Goal: Information Seeking & Learning: Find specific page/section

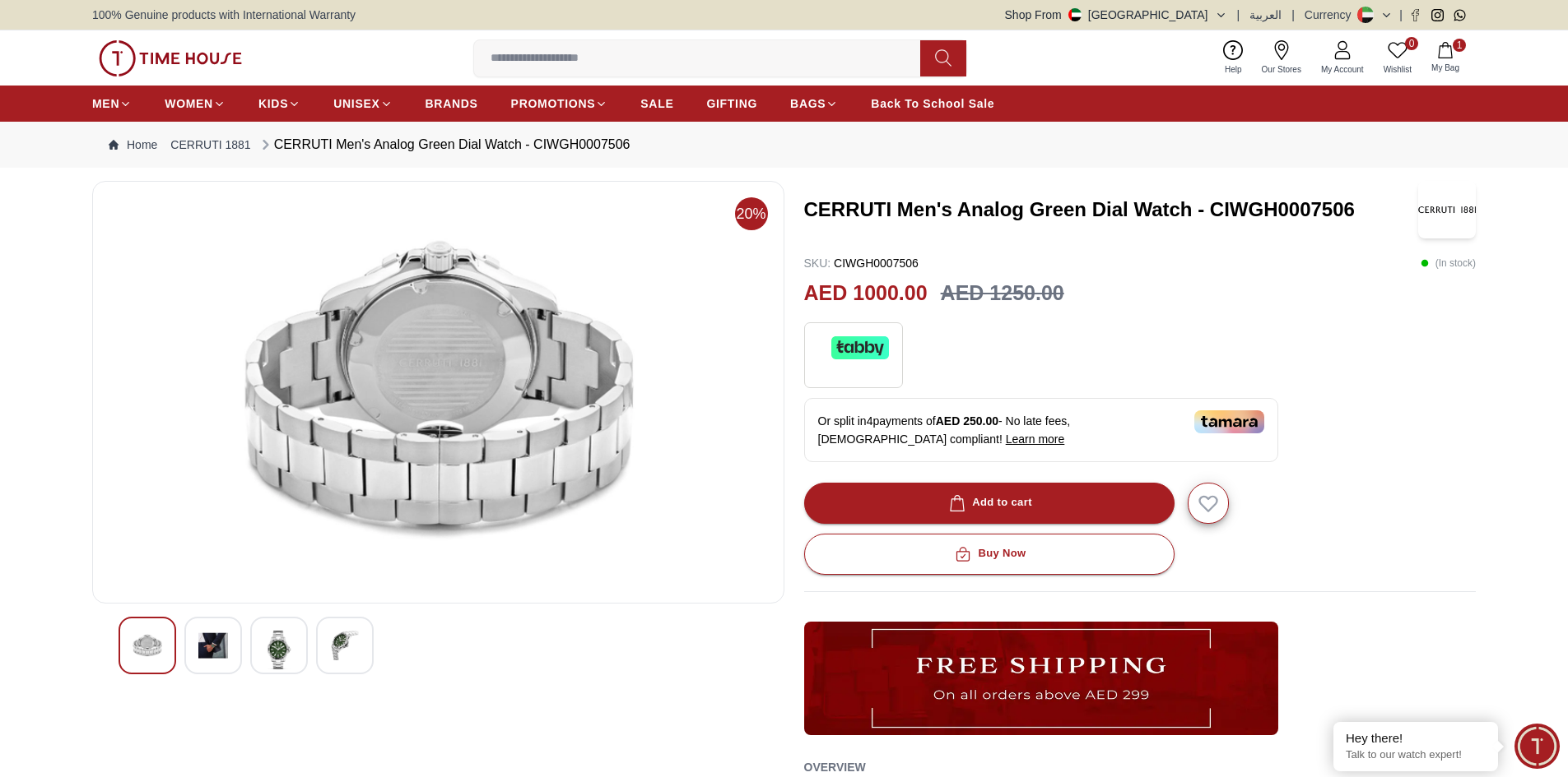
click at [220, 641] on img at bounding box center [213, 645] width 30 height 30
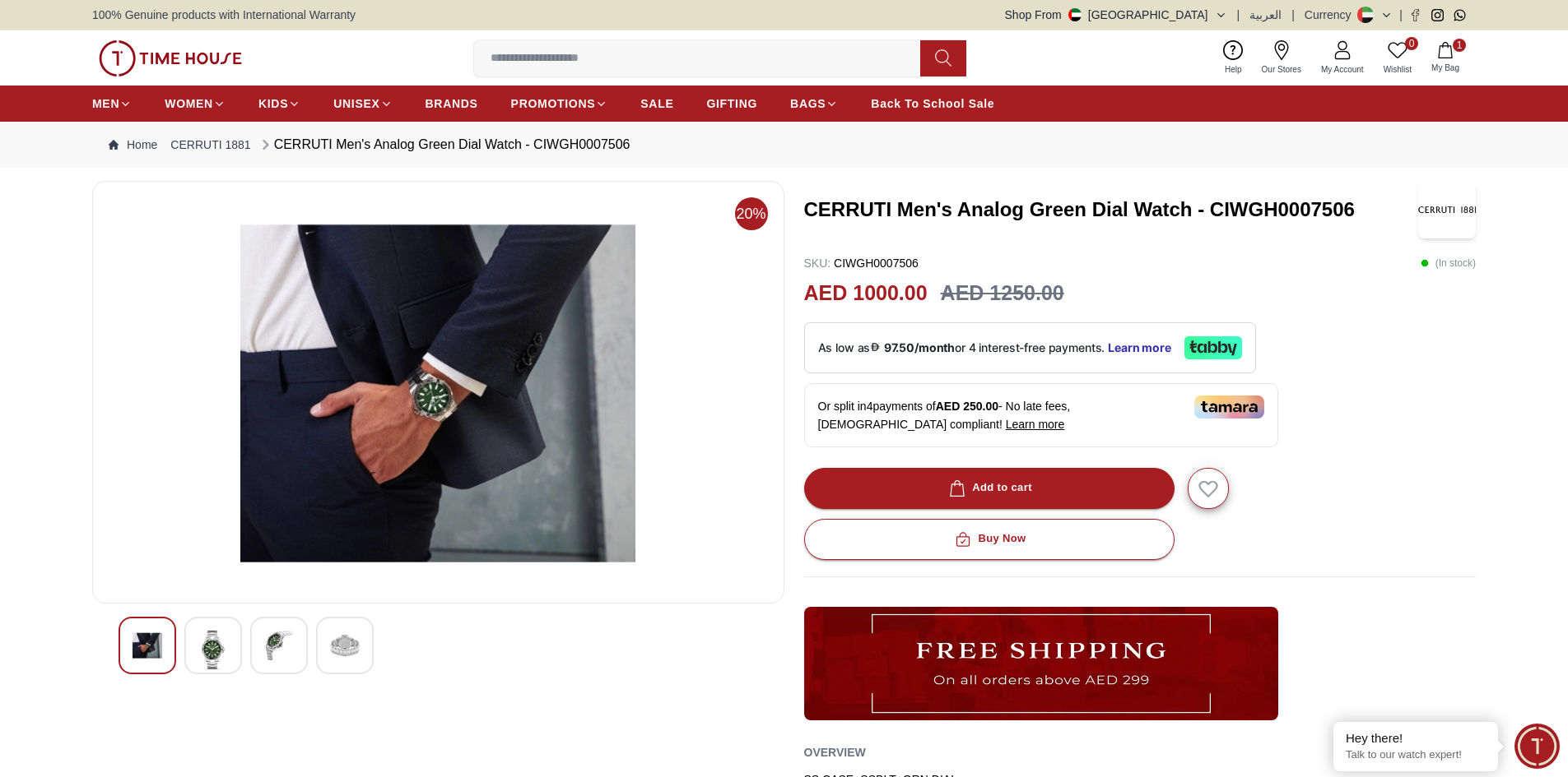
click at [203, 652] on img at bounding box center [213, 650] width 30 height 38
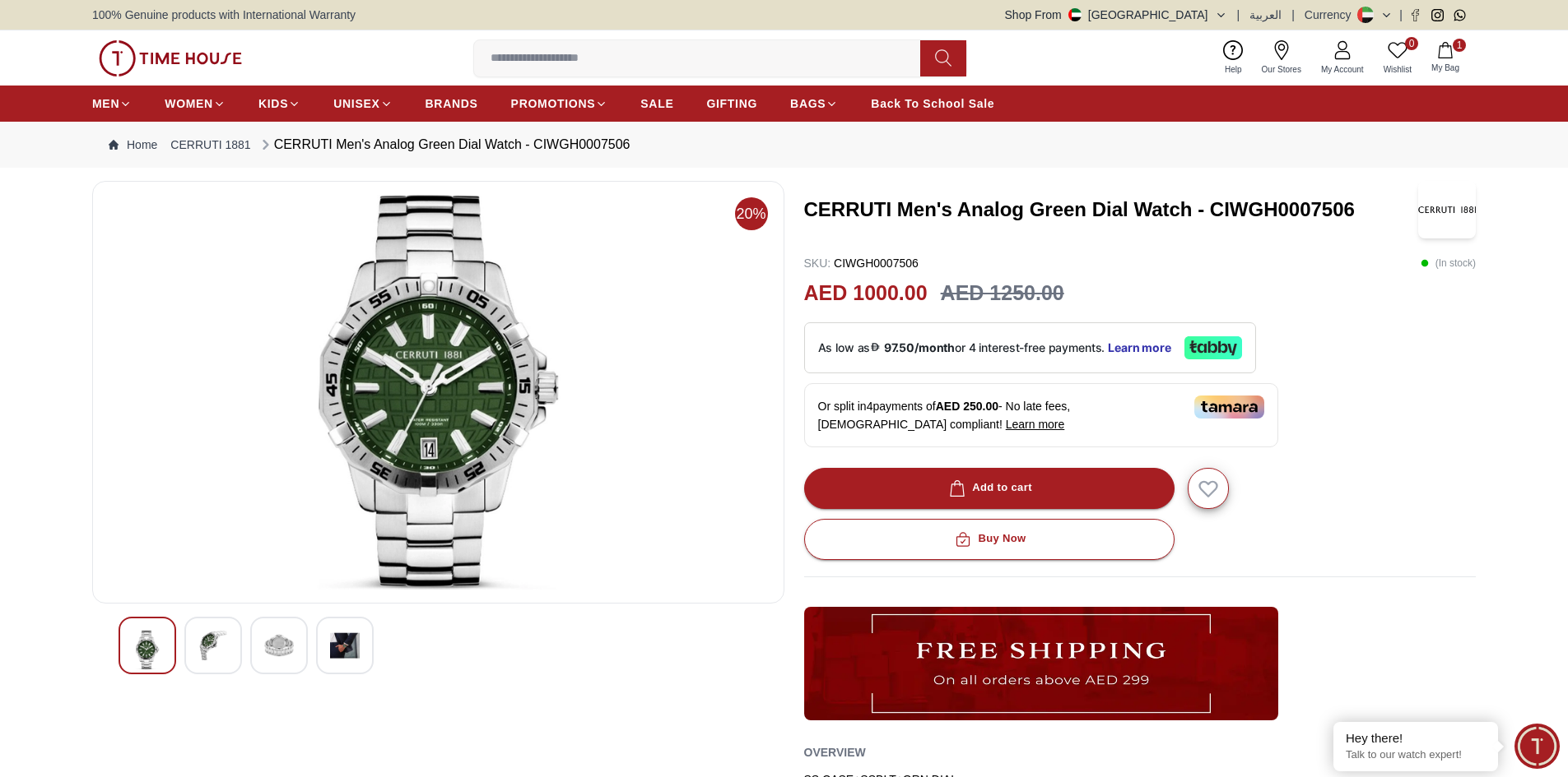
click at [279, 656] on img at bounding box center [279, 645] width 30 height 30
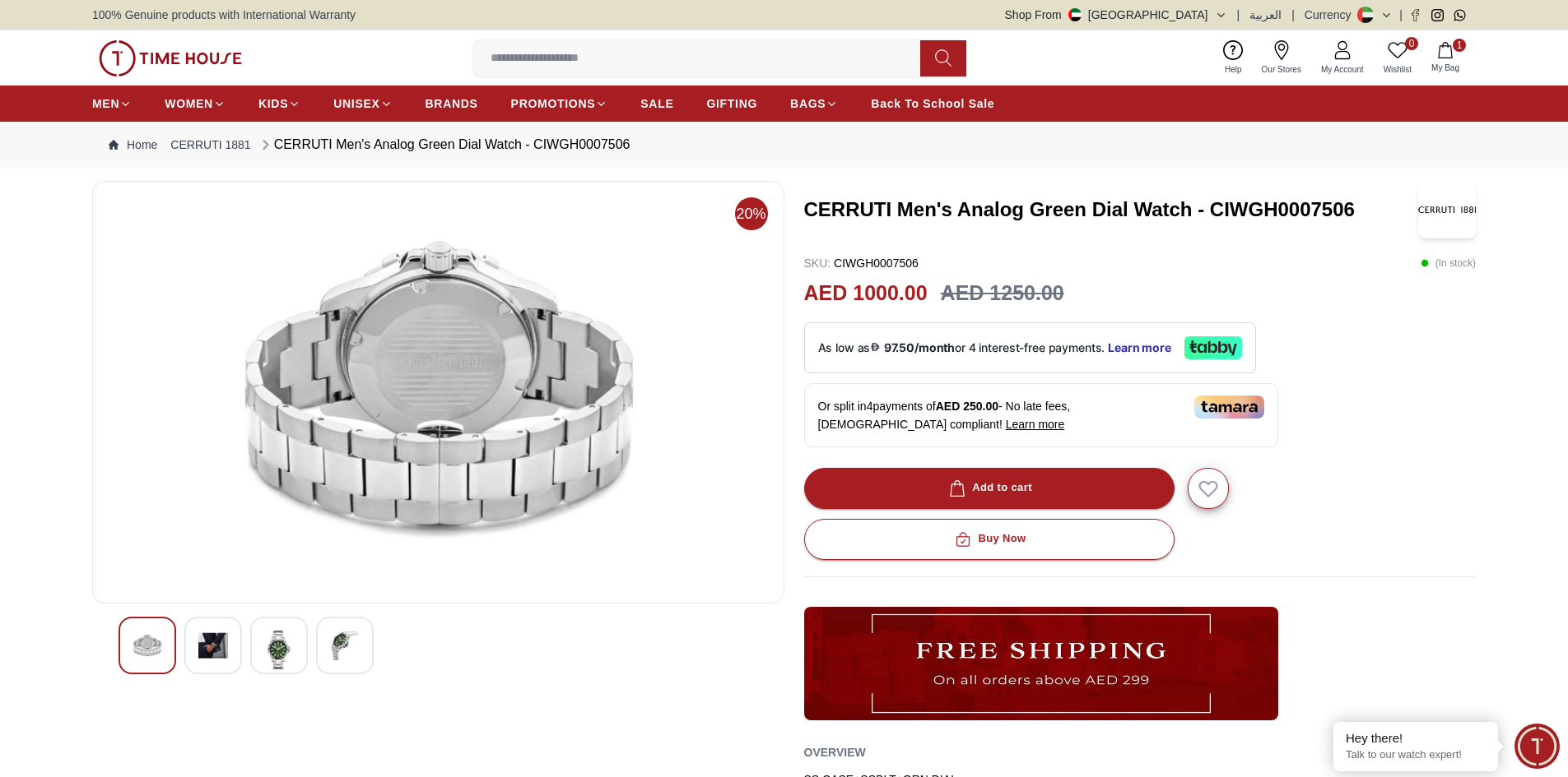
click at [341, 665] on div at bounding box center [344, 646] width 58 height 58
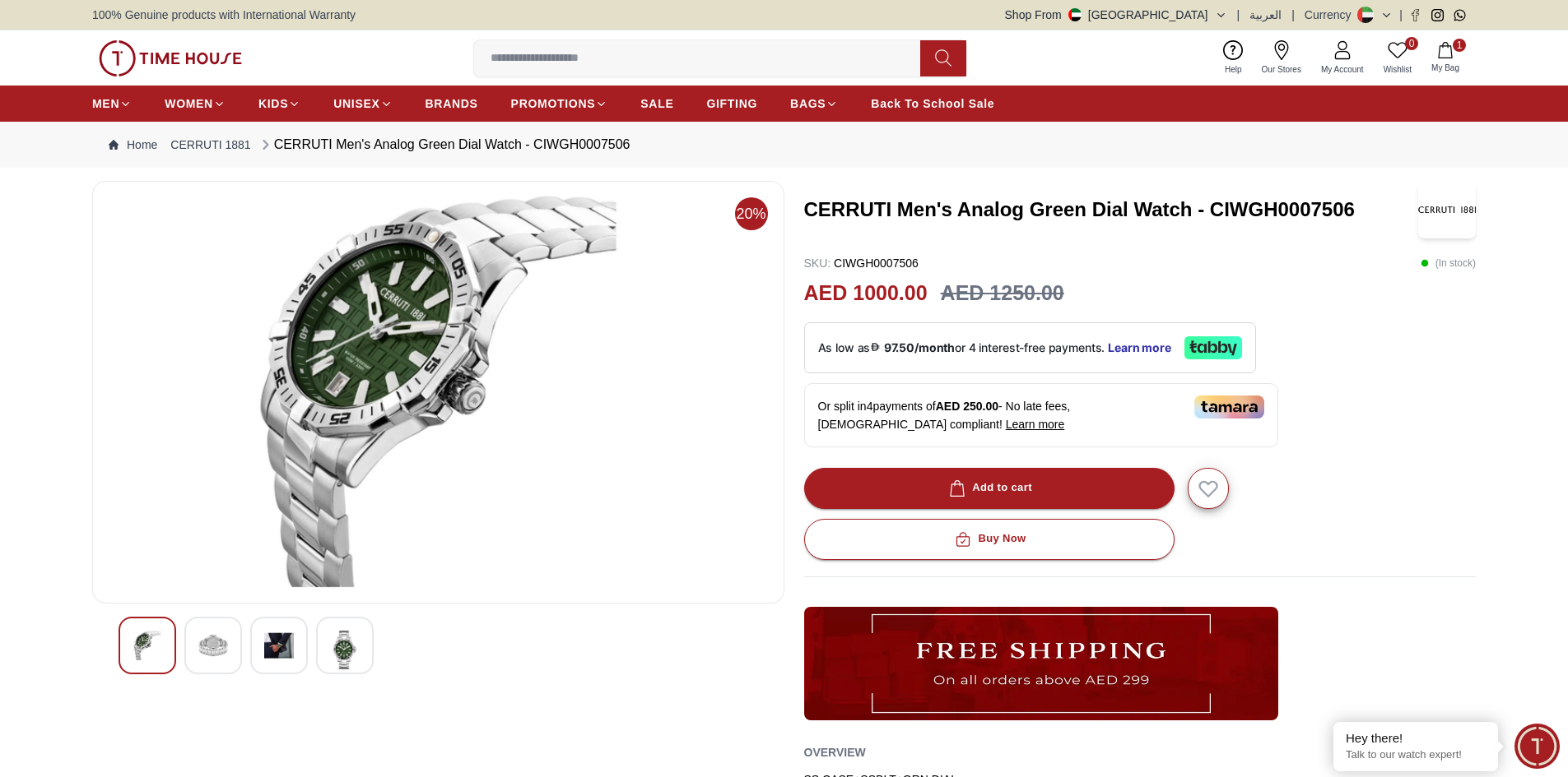
click at [354, 656] on img at bounding box center [344, 650] width 30 height 38
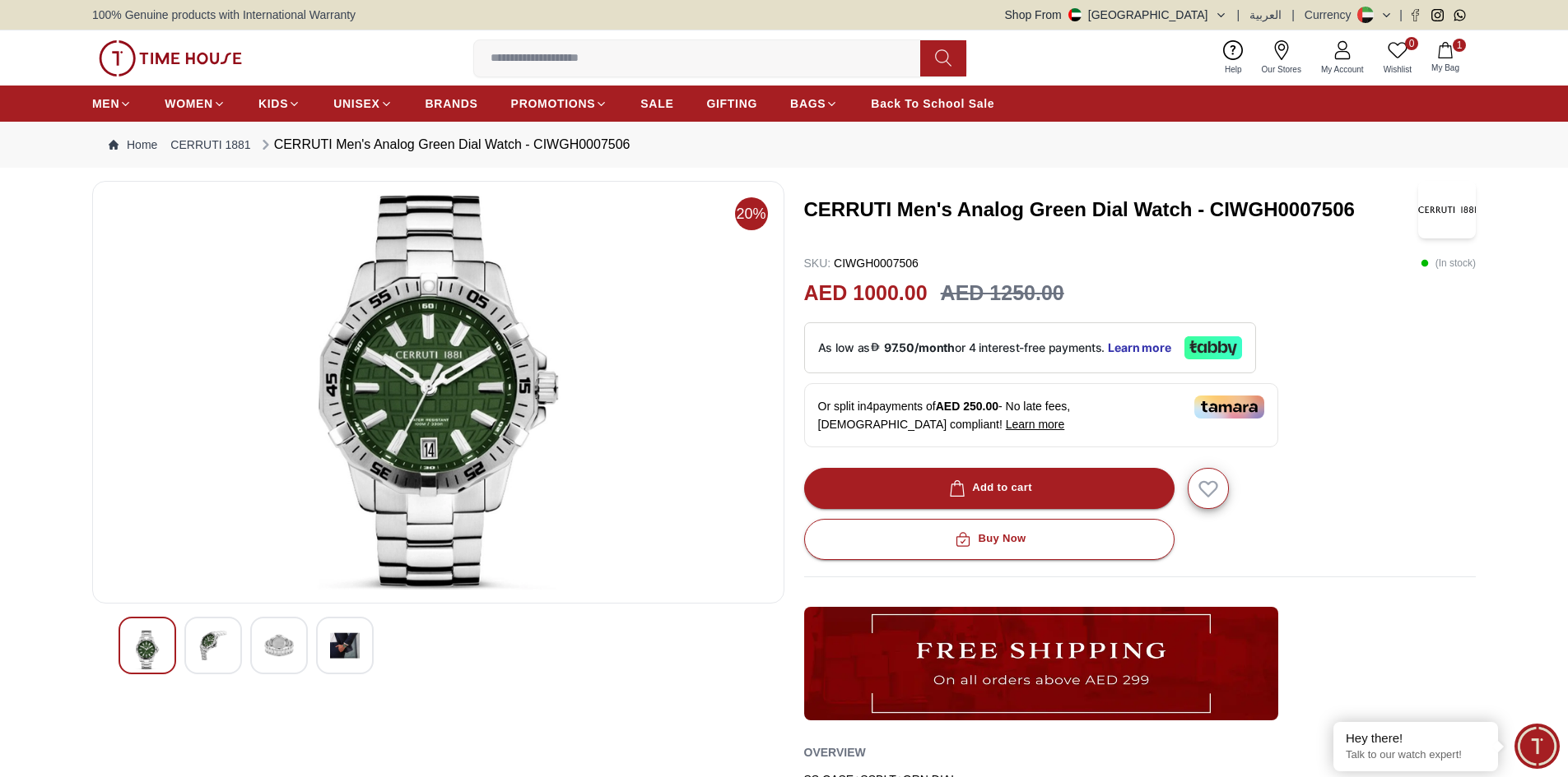
click at [289, 650] on img at bounding box center [279, 645] width 30 height 30
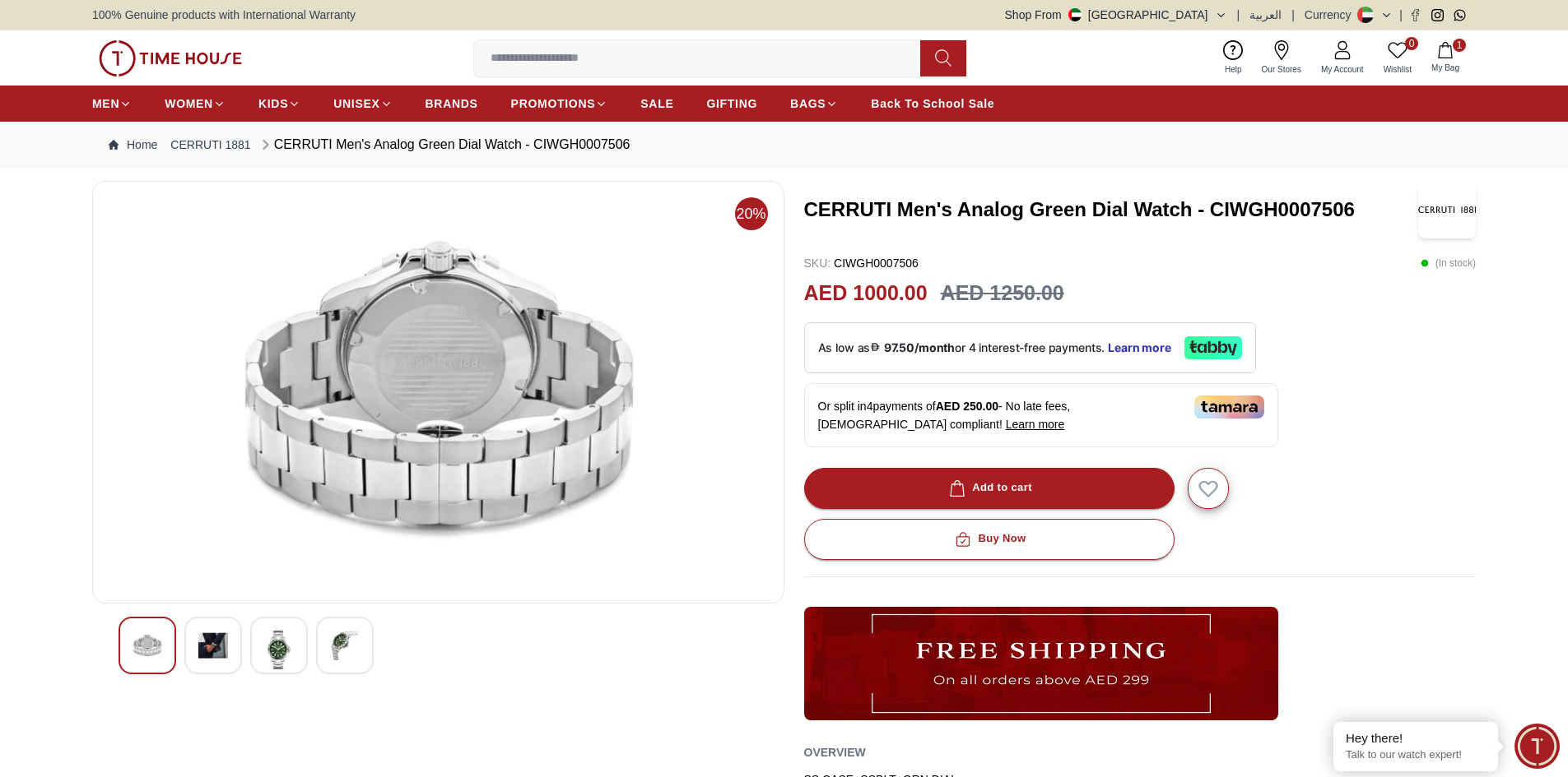
click at [340, 663] on div at bounding box center [344, 646] width 58 height 58
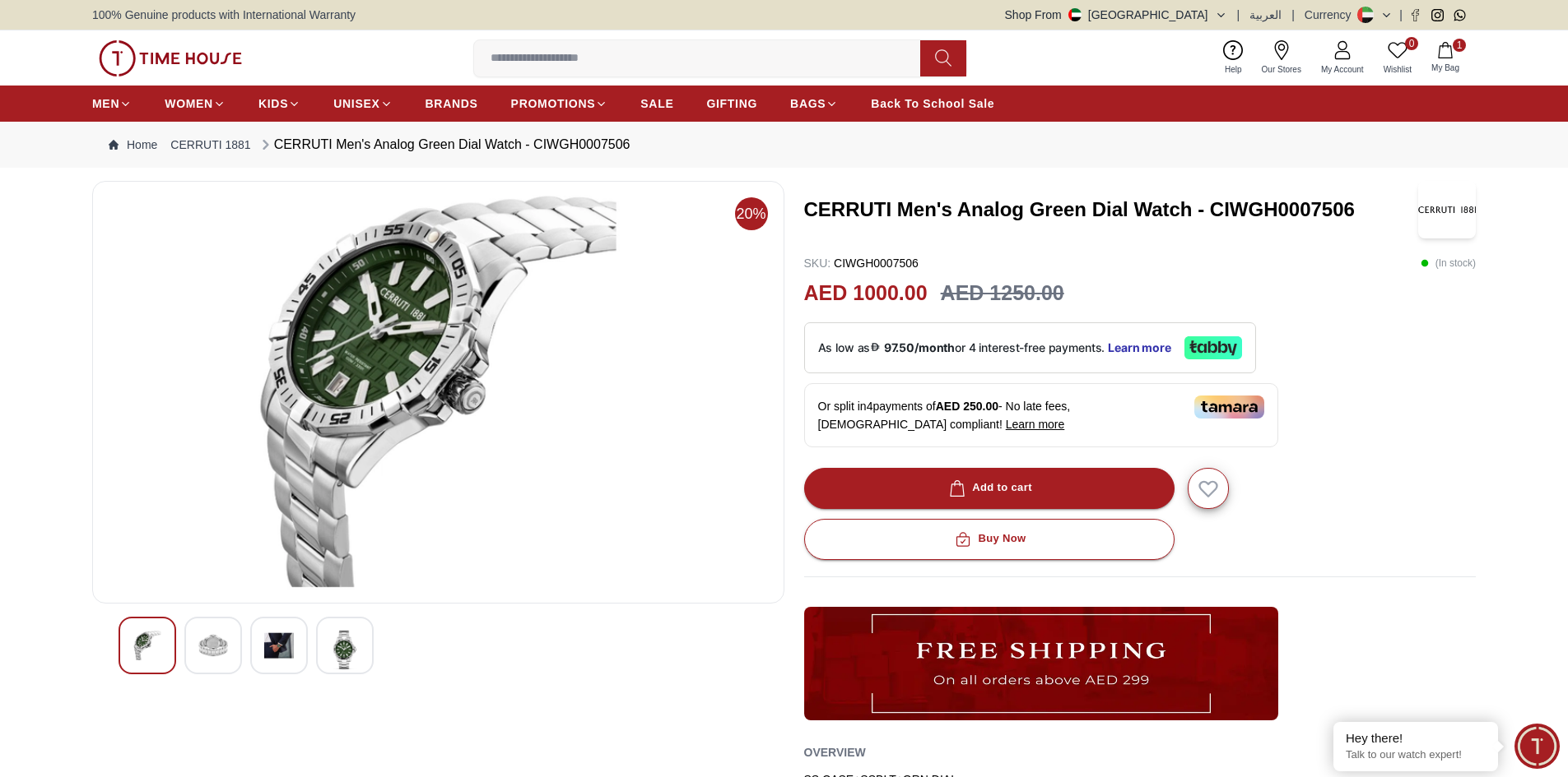
click at [227, 657] on img at bounding box center [213, 645] width 30 height 30
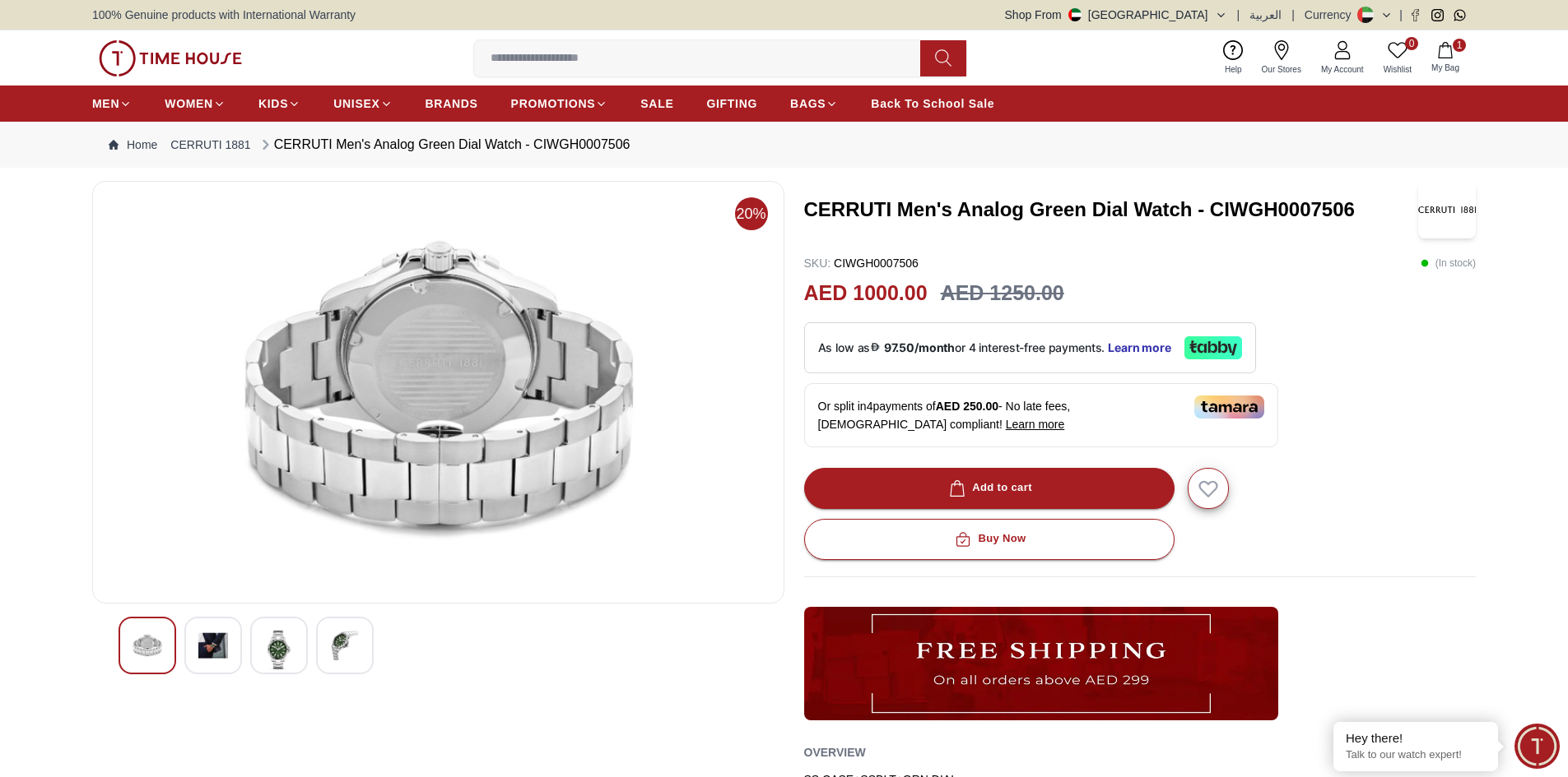
click at [278, 664] on img at bounding box center [279, 650] width 30 height 38
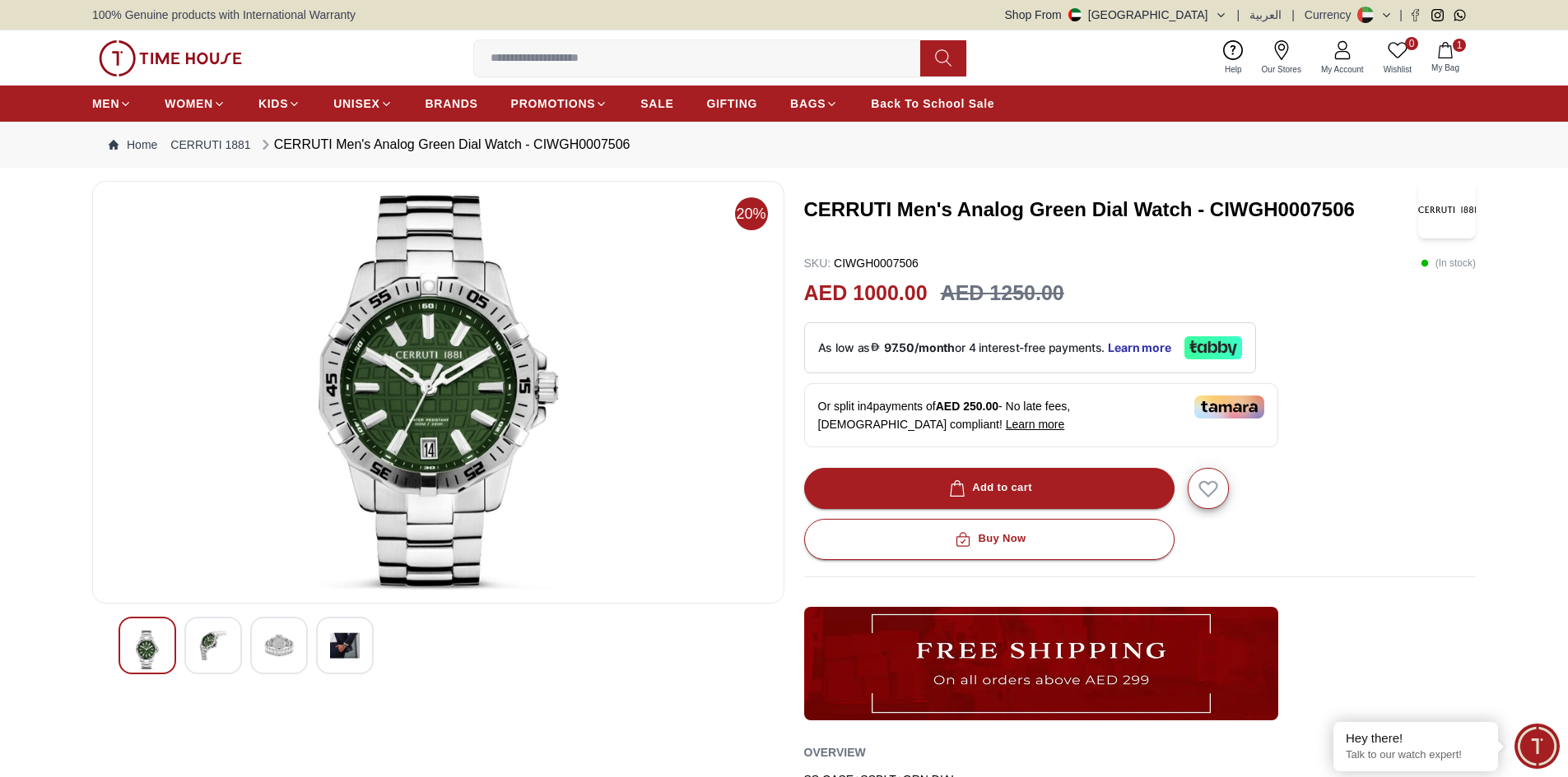
click at [335, 652] on img at bounding box center [344, 645] width 30 height 30
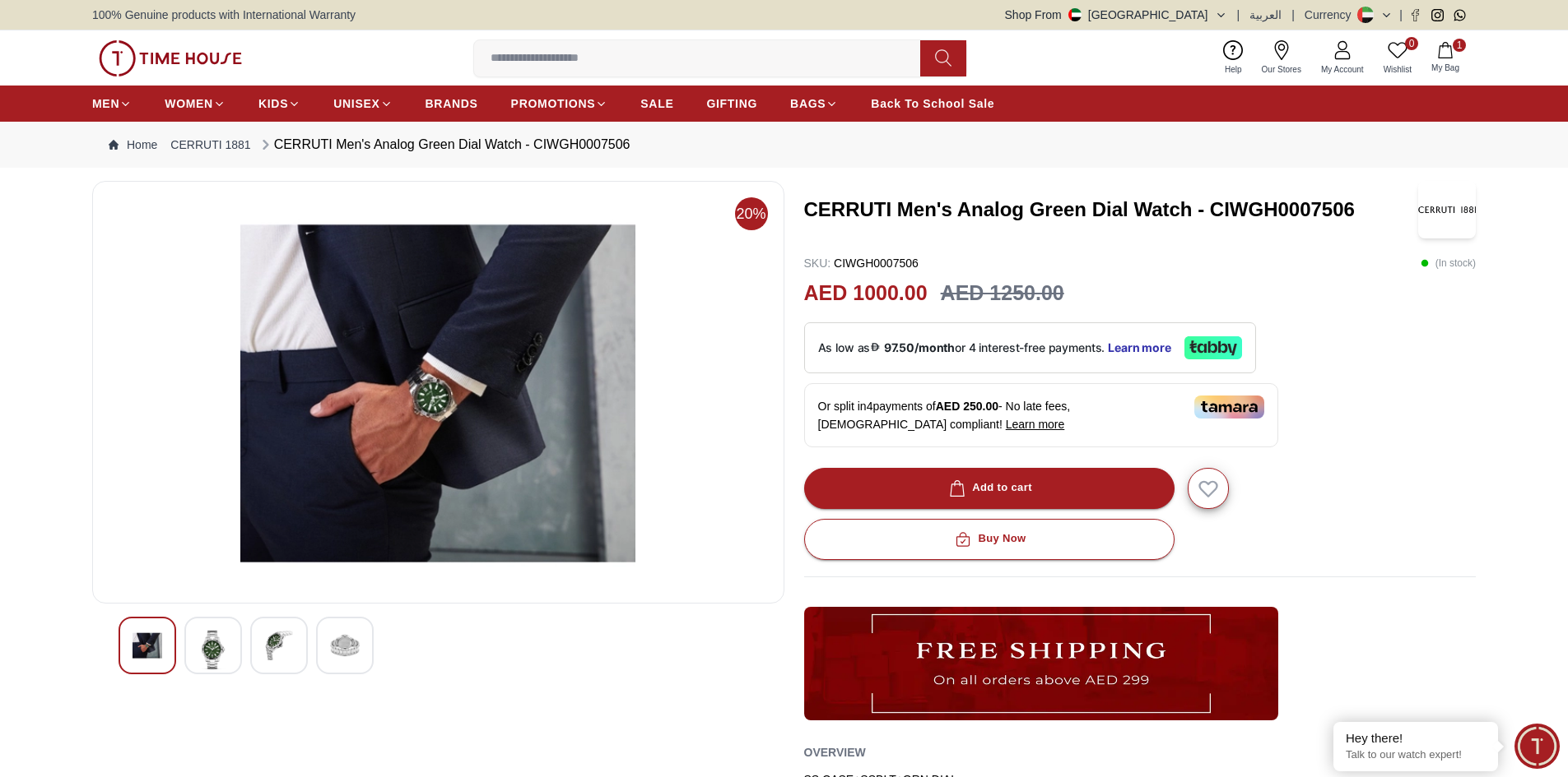
click at [197, 54] on img at bounding box center [170, 59] width 143 height 37
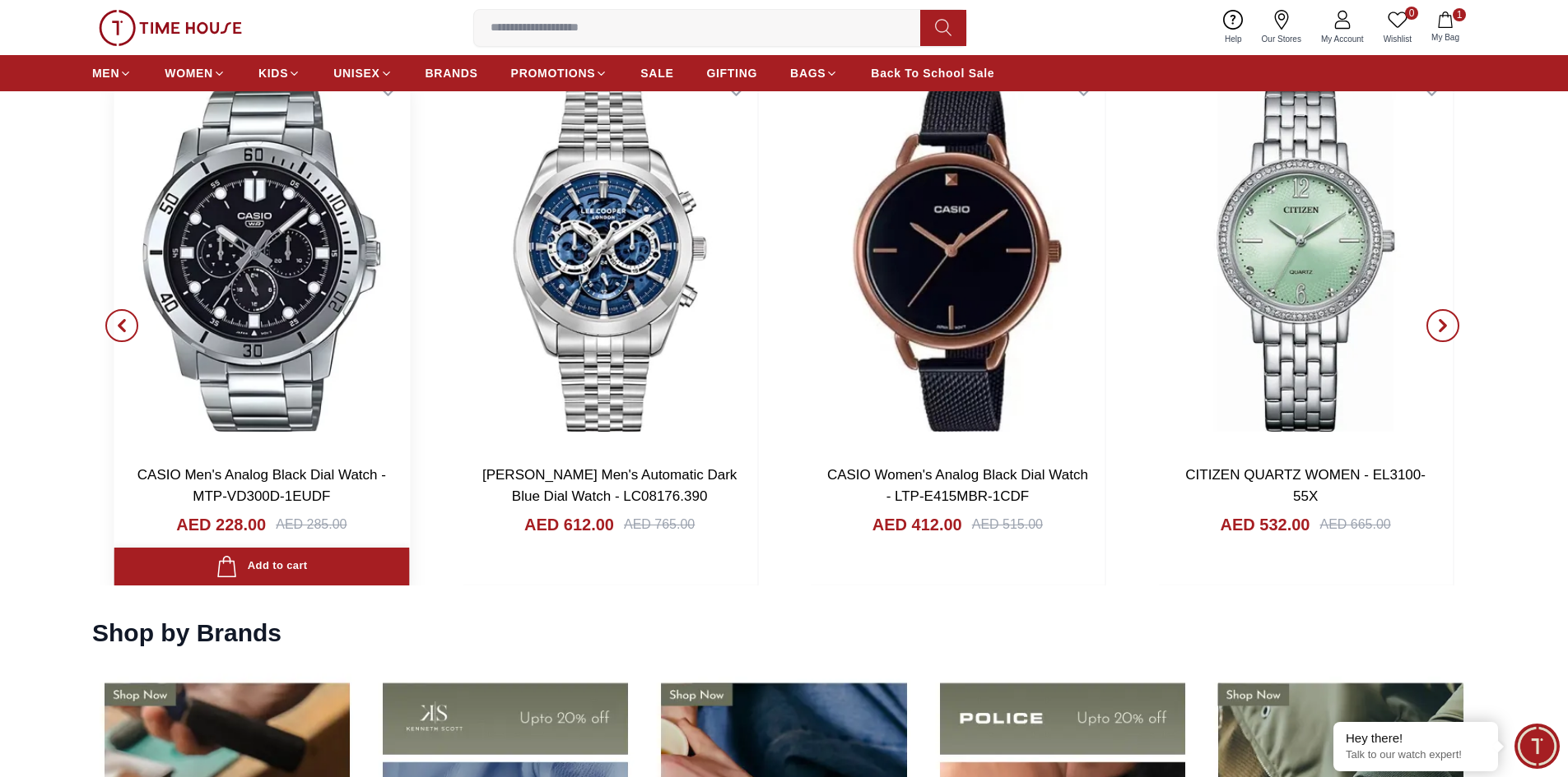
scroll to position [1974, 0]
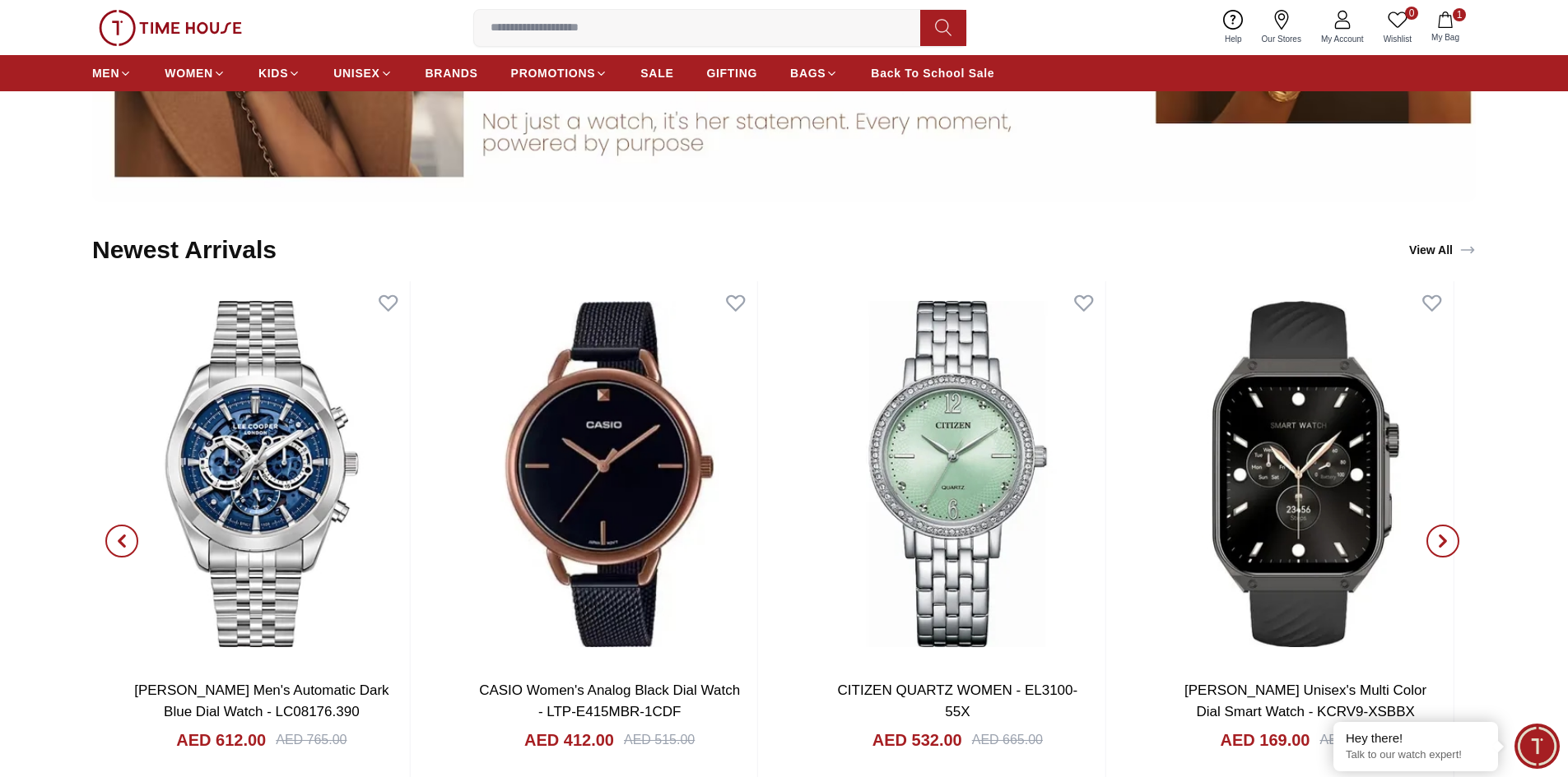
click at [120, 539] on icon "button" at bounding box center [121, 541] width 5 height 11
click at [1450, 548] on span "button" at bounding box center [1442, 541] width 33 height 33
click at [121, 537] on icon "button" at bounding box center [122, 541] width 13 height 13
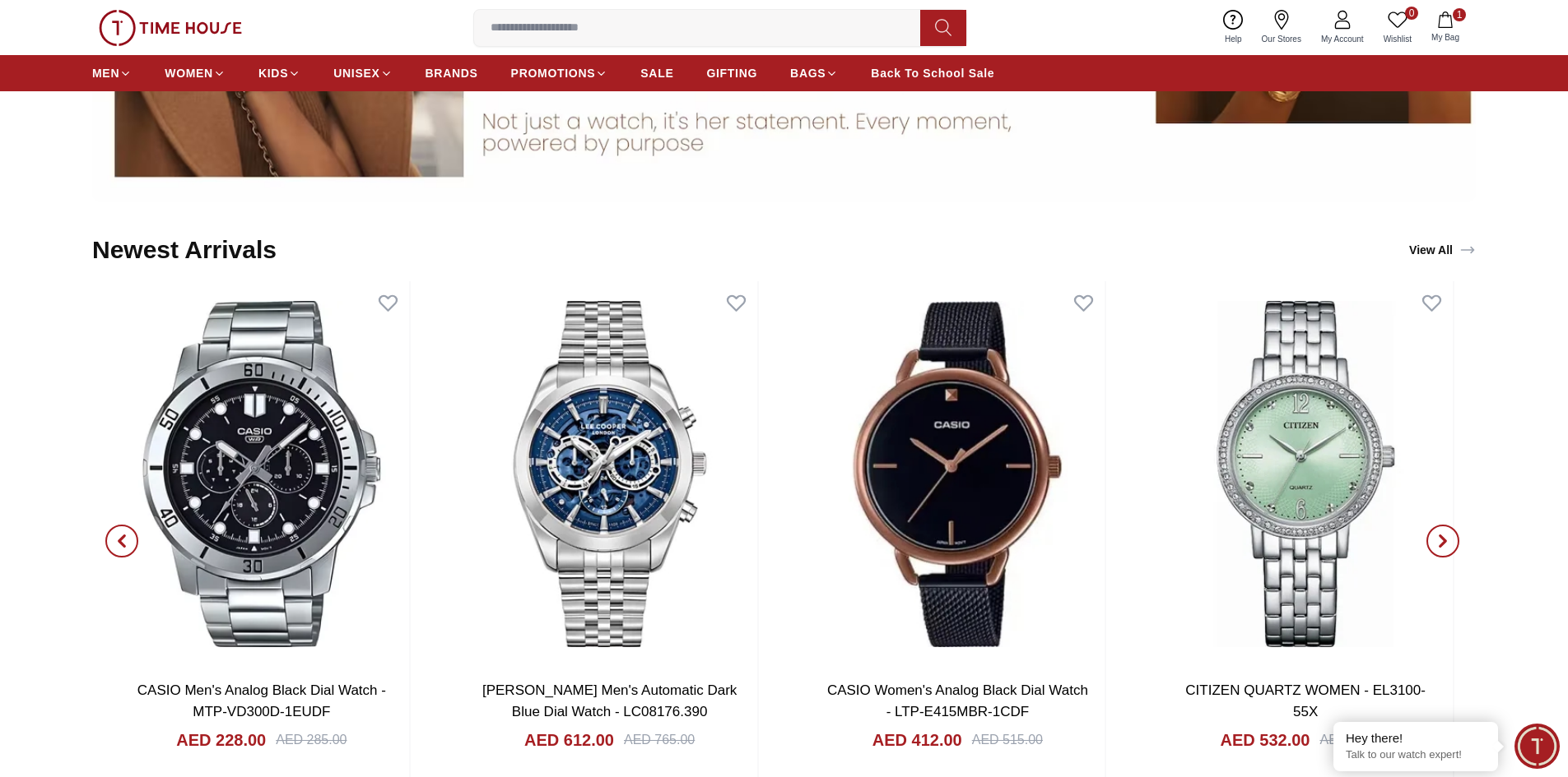
click at [126, 536] on icon "button" at bounding box center [122, 541] width 13 height 13
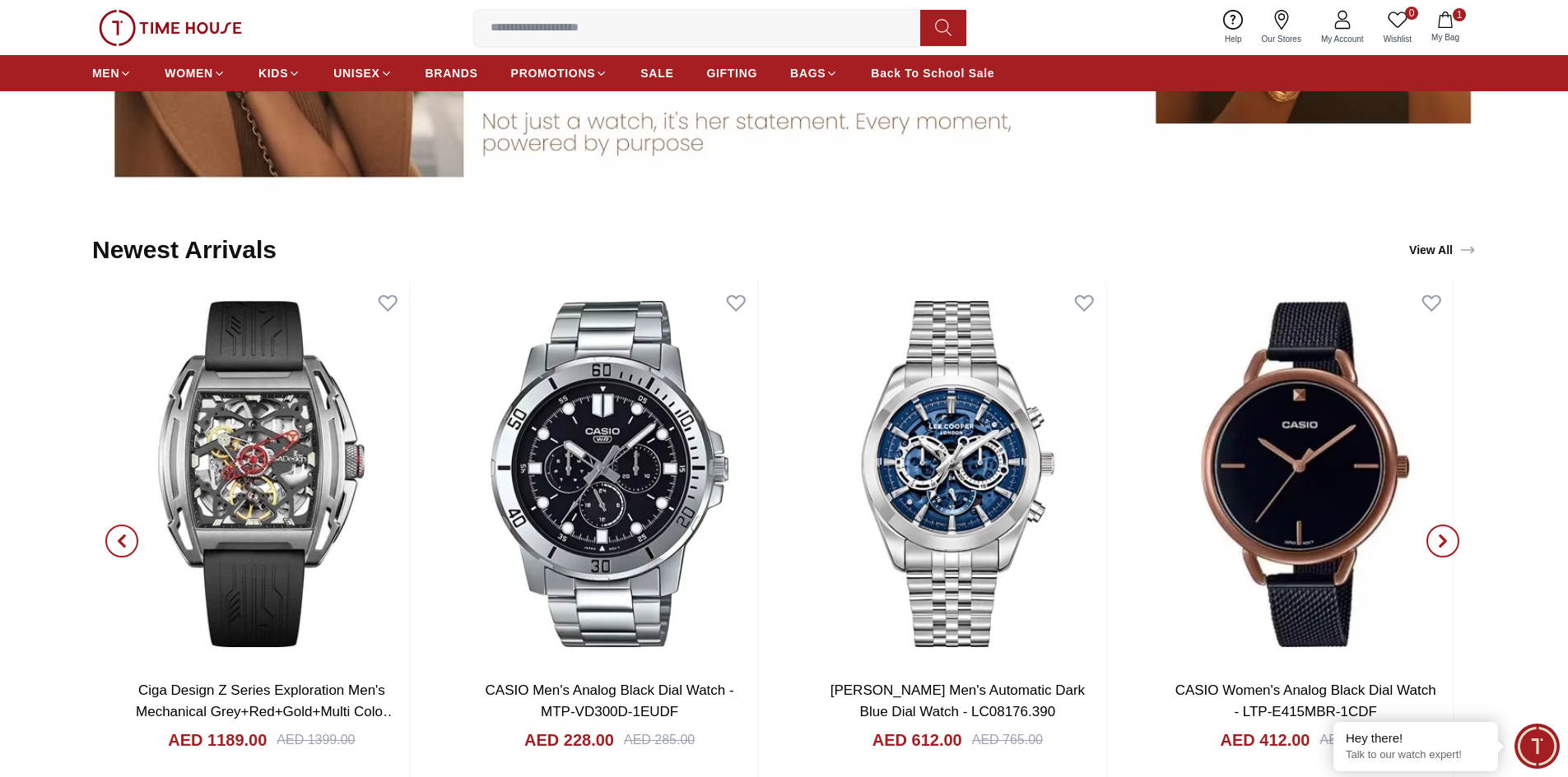
click at [116, 535] on icon "button" at bounding box center [122, 541] width 13 height 13
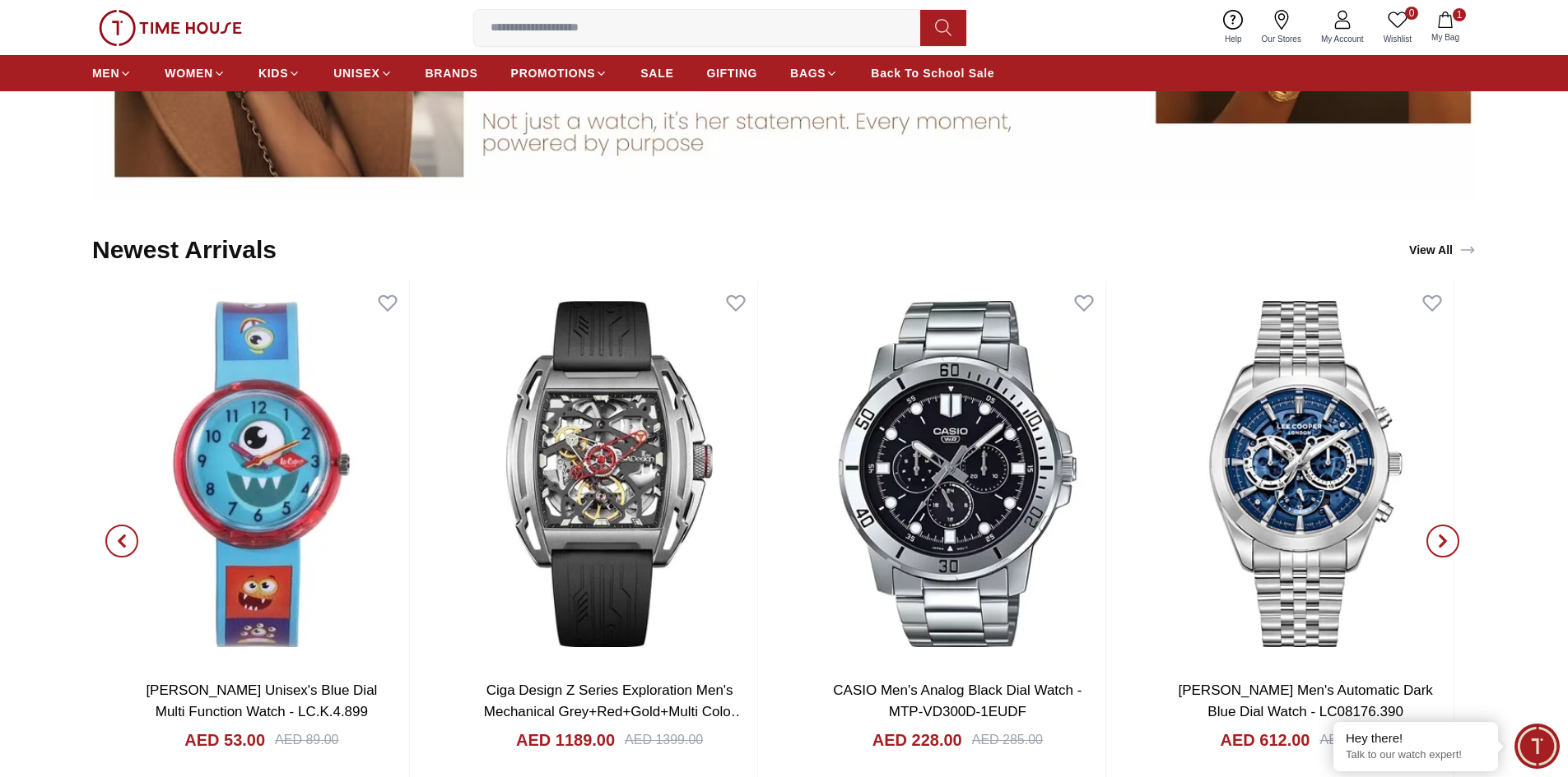
click at [119, 546] on icon "button" at bounding box center [122, 541] width 13 height 13
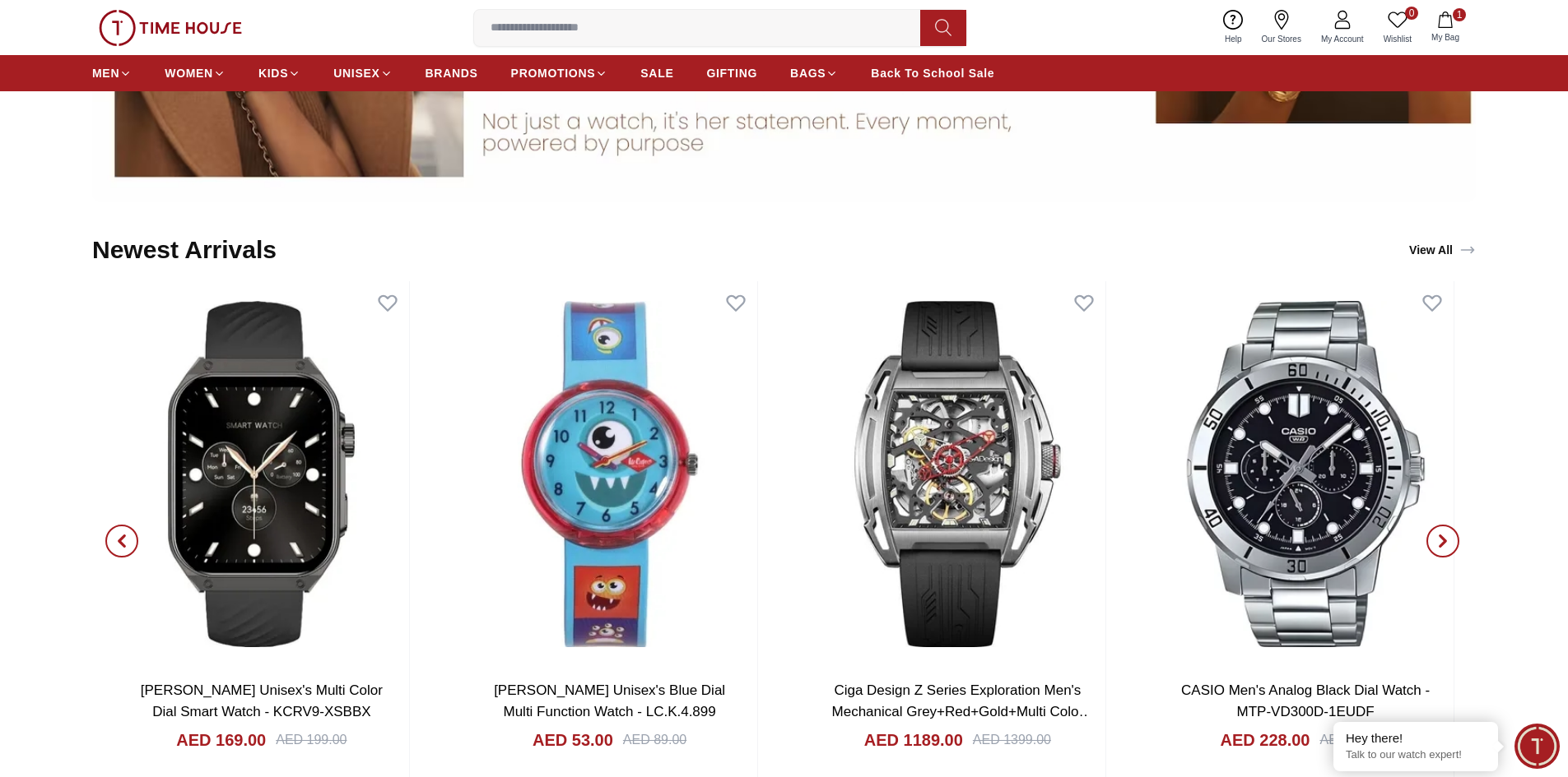
click at [124, 538] on icon "button" at bounding box center [121, 541] width 5 height 11
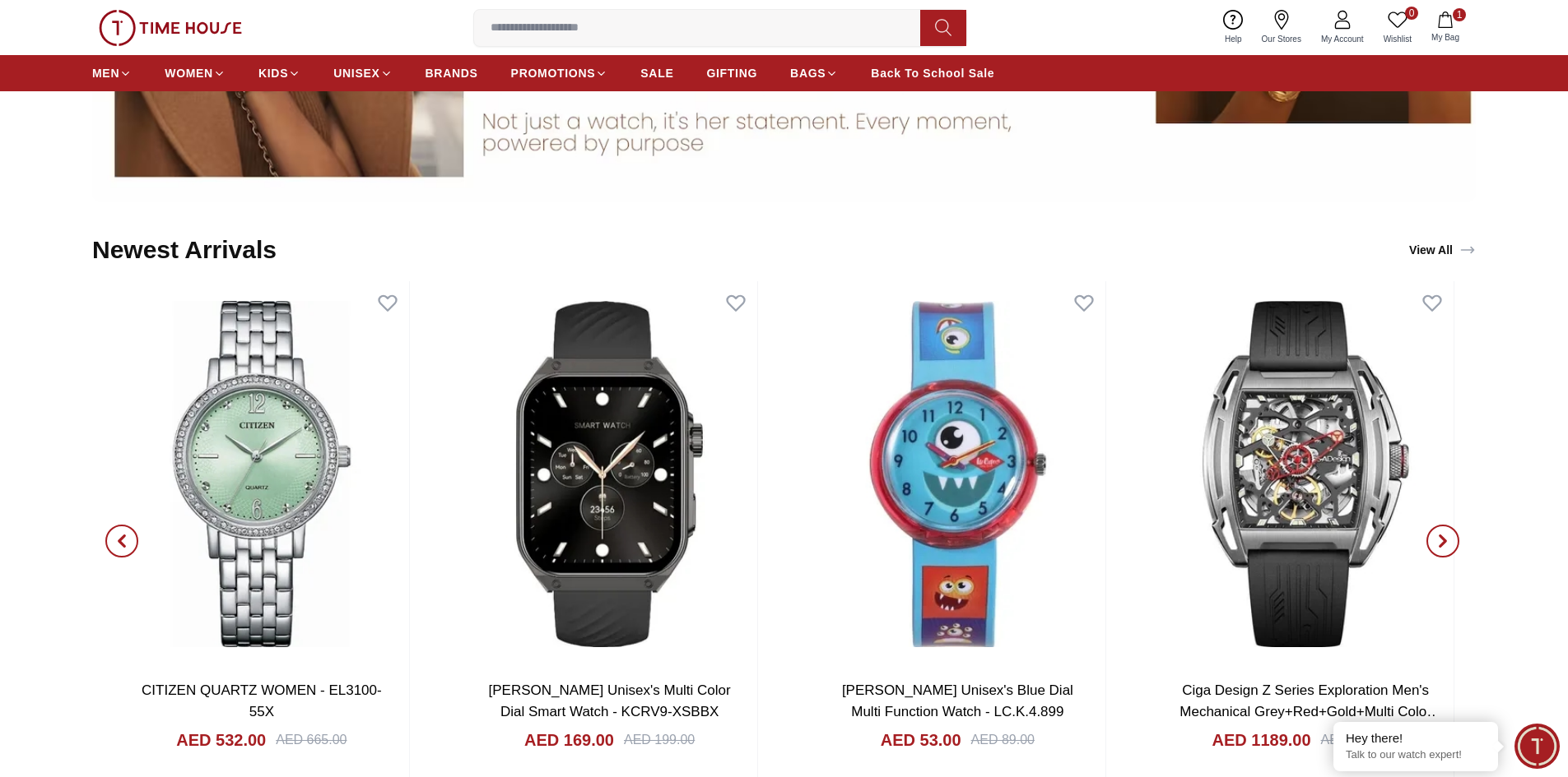
click at [119, 538] on icon "button" at bounding box center [122, 541] width 13 height 13
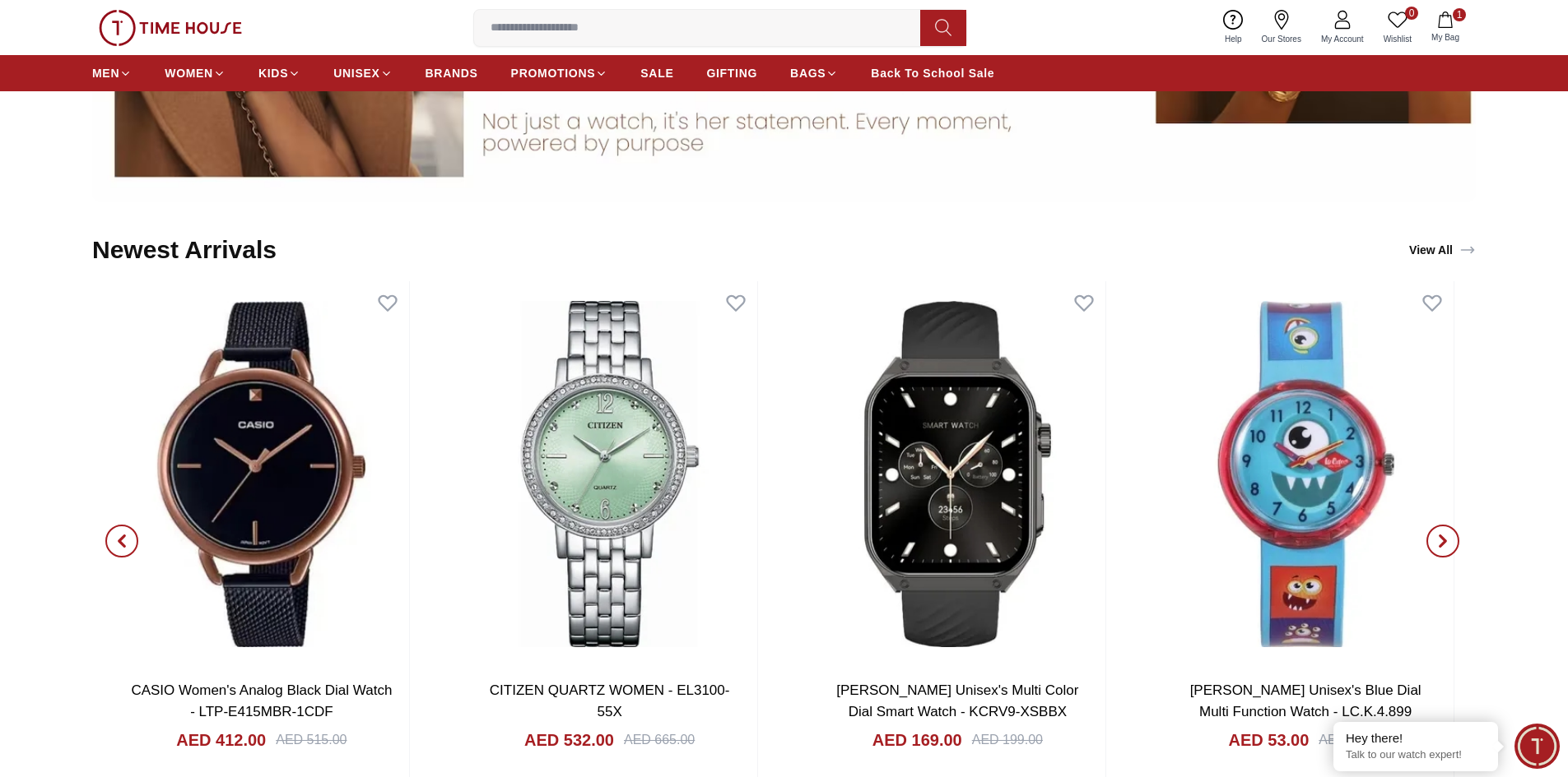
click at [119, 539] on icon "button" at bounding box center [121, 541] width 5 height 11
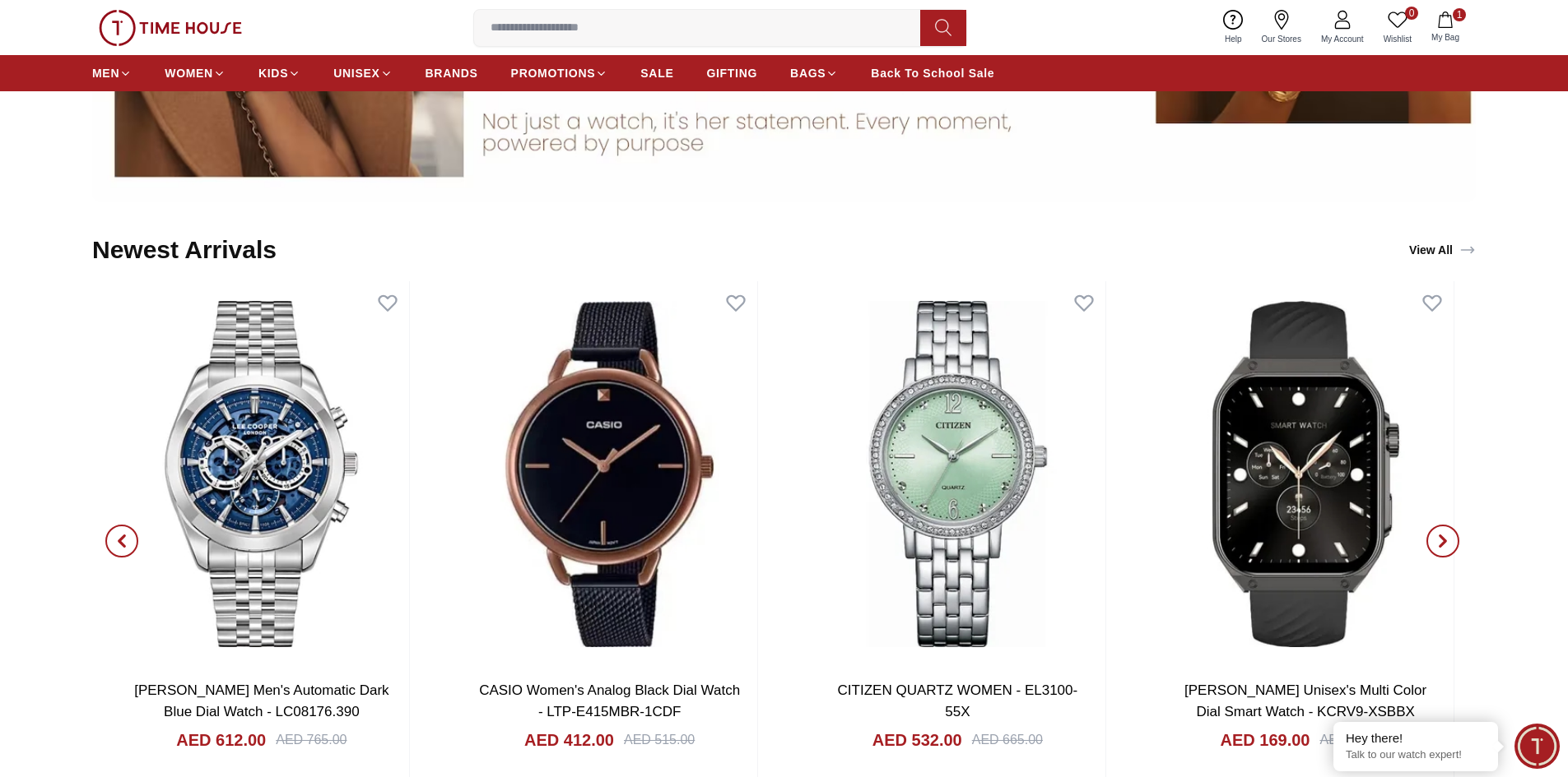
click at [129, 539] on span "button" at bounding box center [121, 541] width 33 height 33
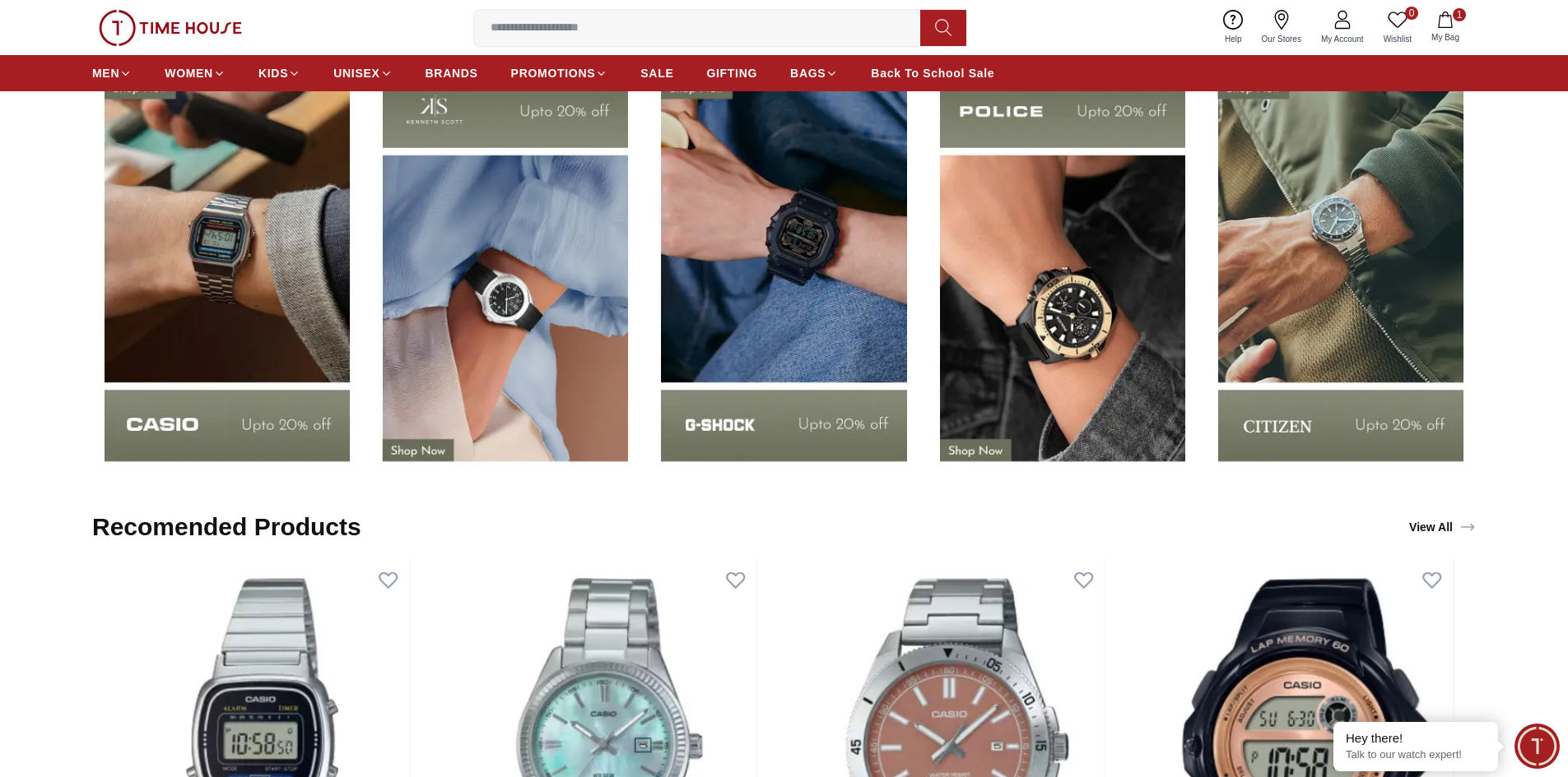
scroll to position [2879, 0]
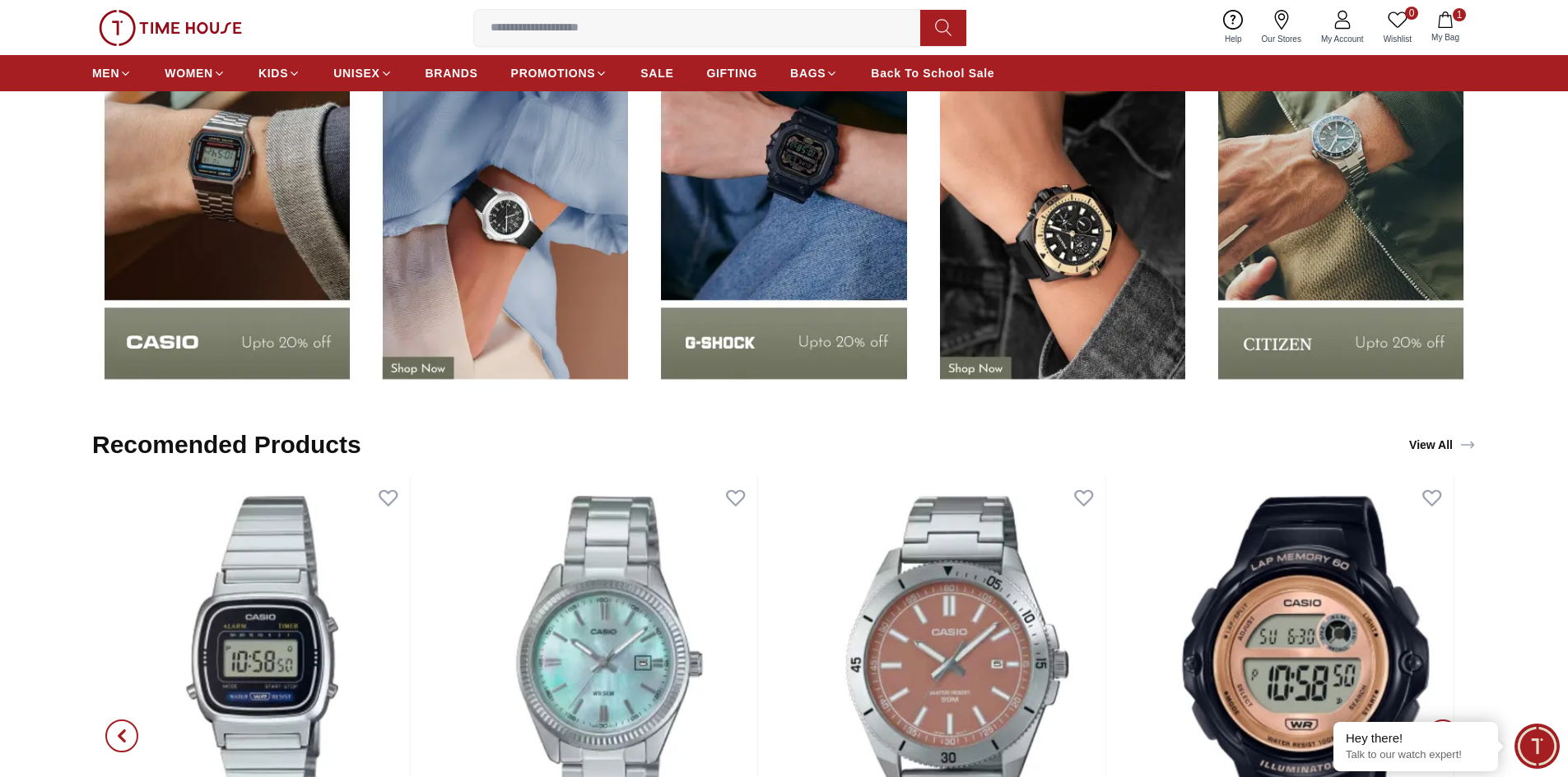
click at [784, 236] on img at bounding box center [783, 186] width 270 height 422
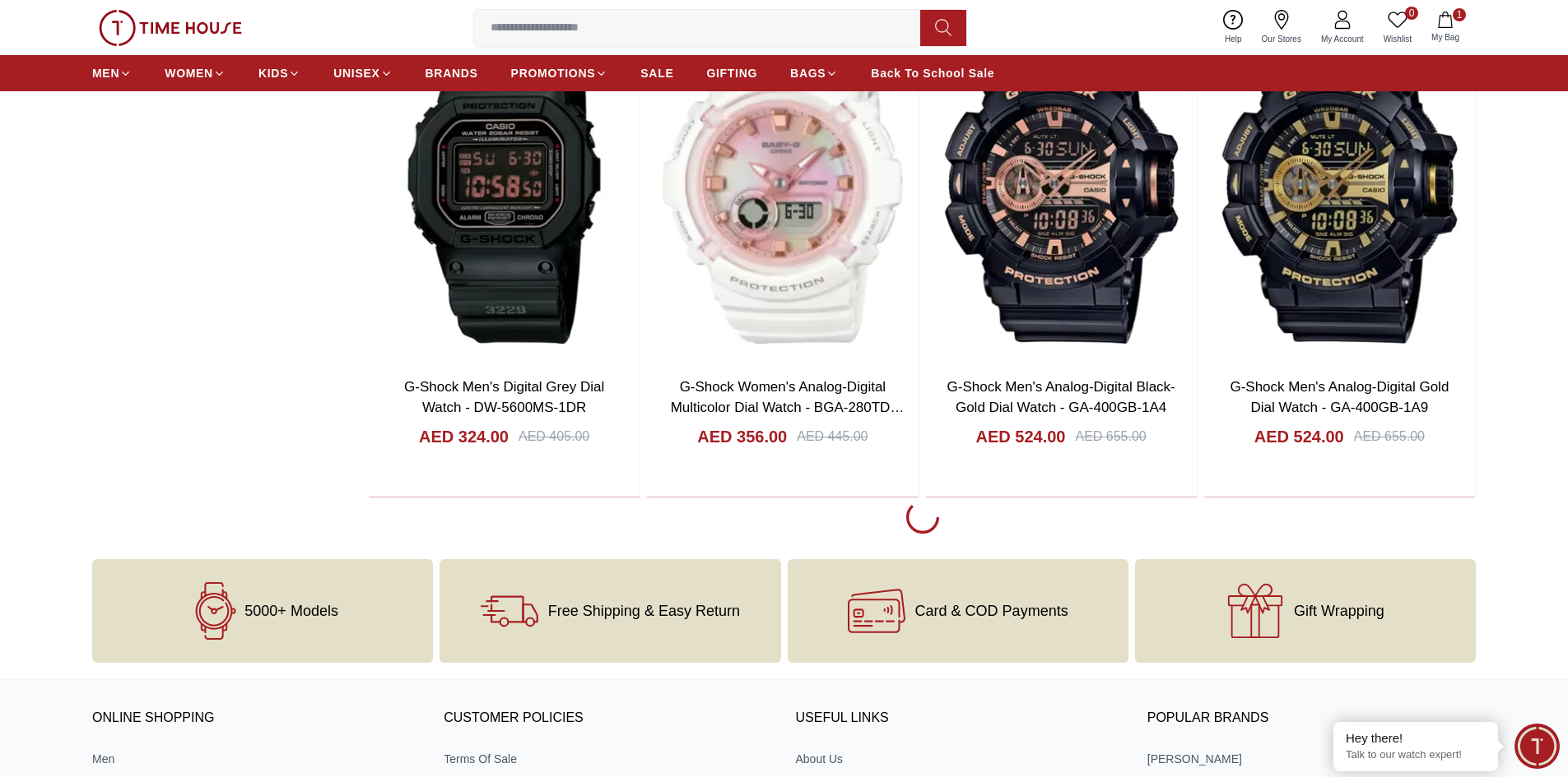
scroll to position [3208, 0]
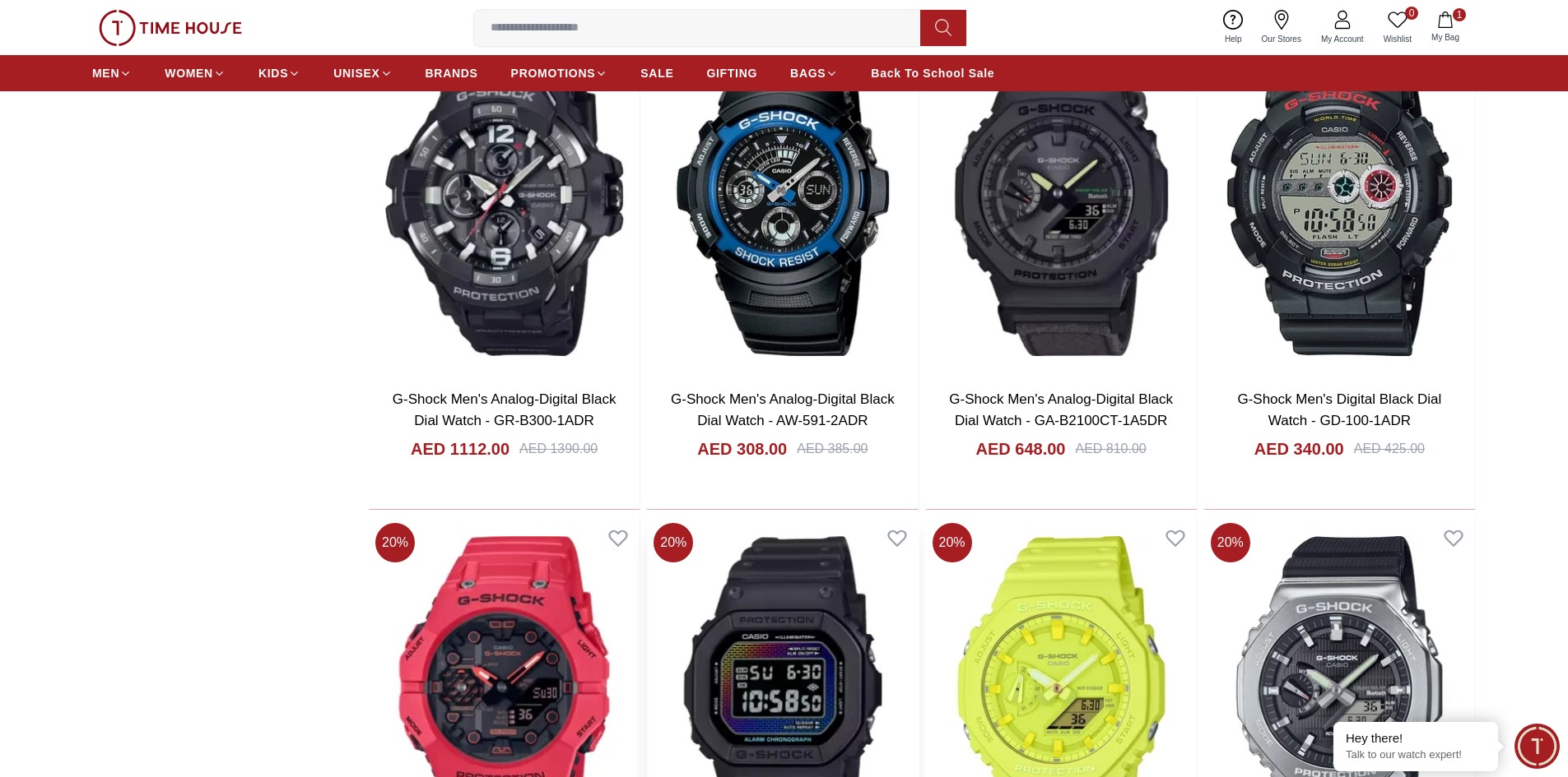
scroll to position [3372, 0]
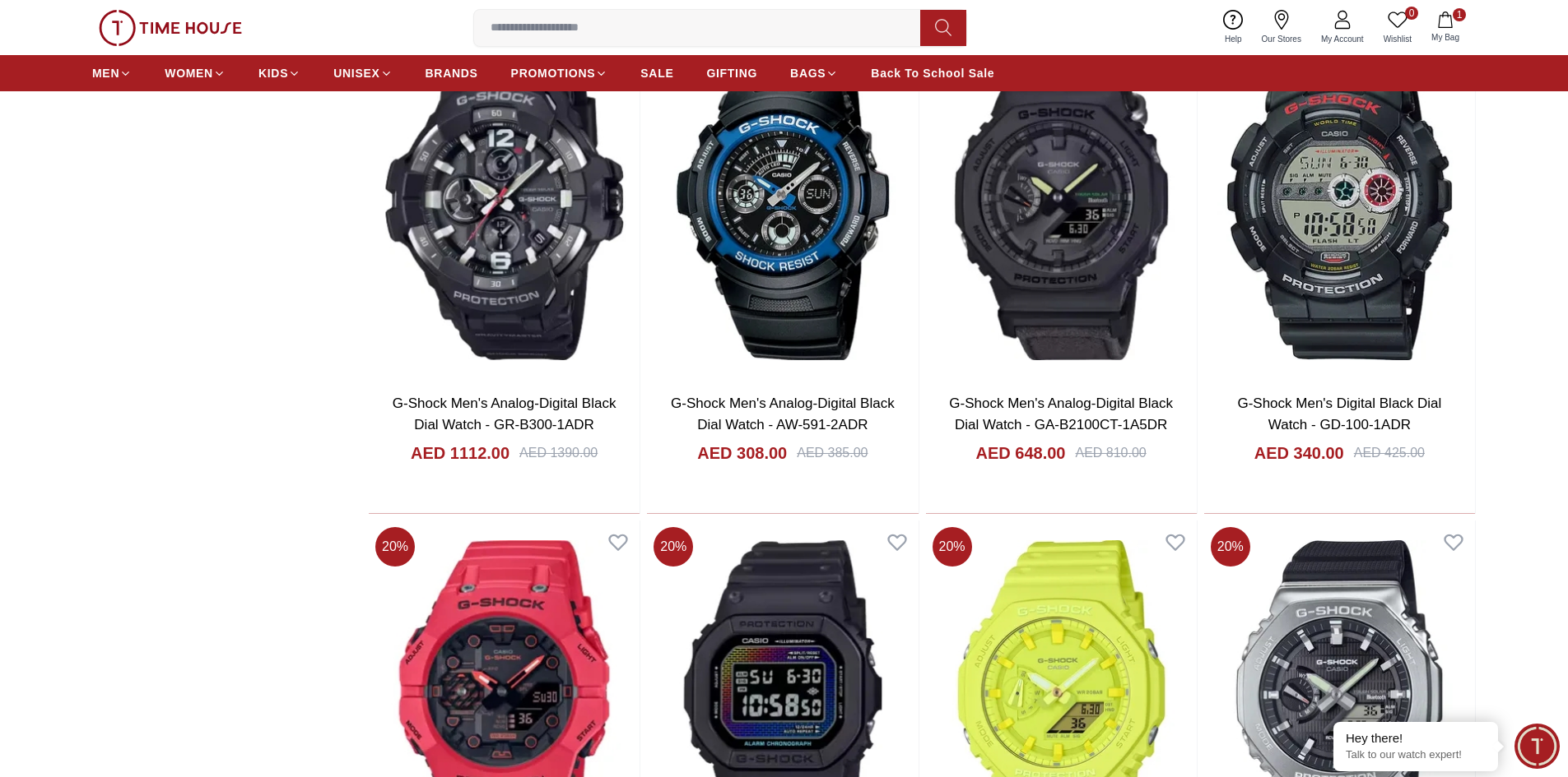
click at [748, 20] on input at bounding box center [703, 28] width 459 height 33
paste input "*********"
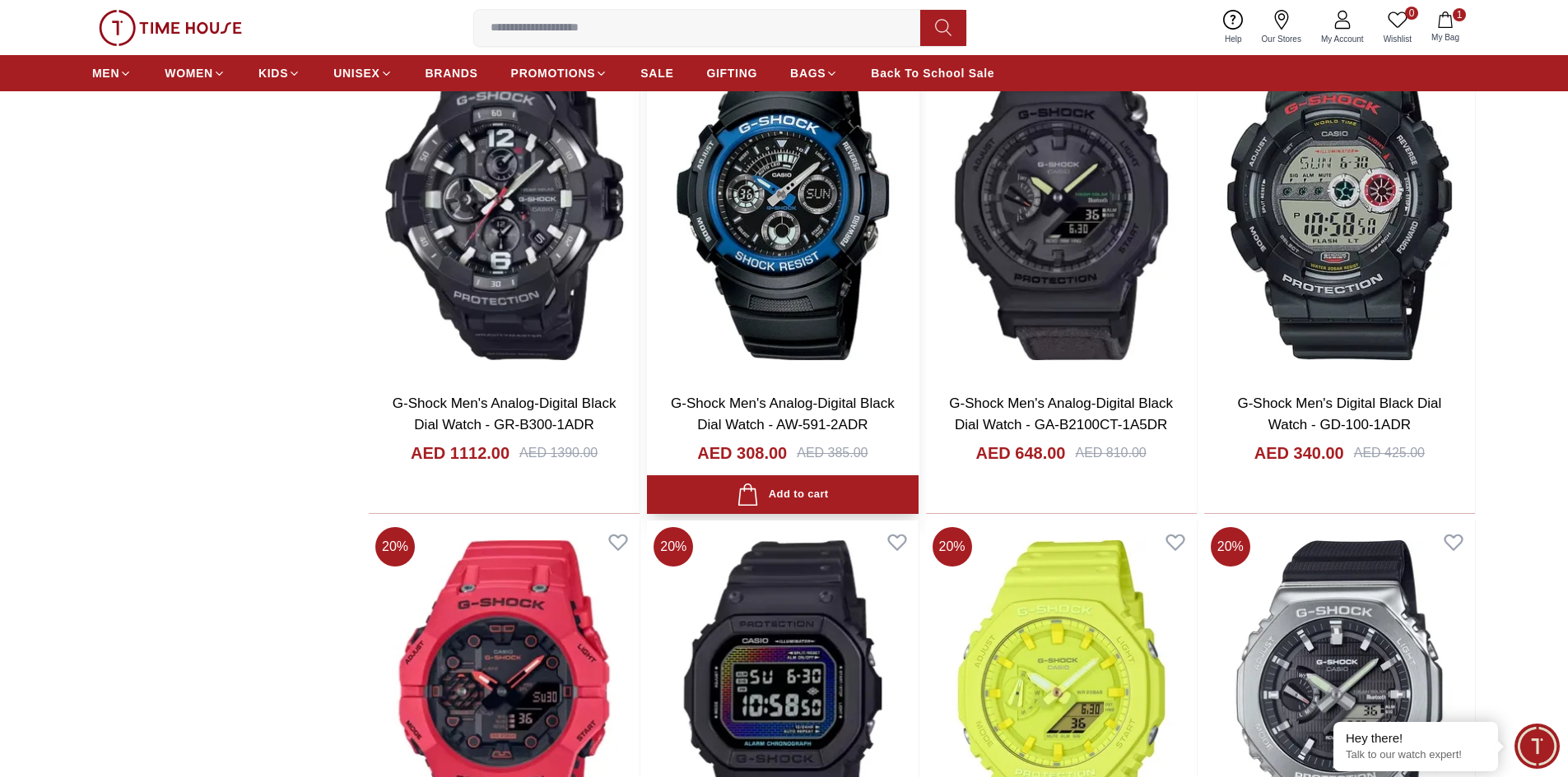
type input "*********"
